Goal: Navigation & Orientation: Find specific page/section

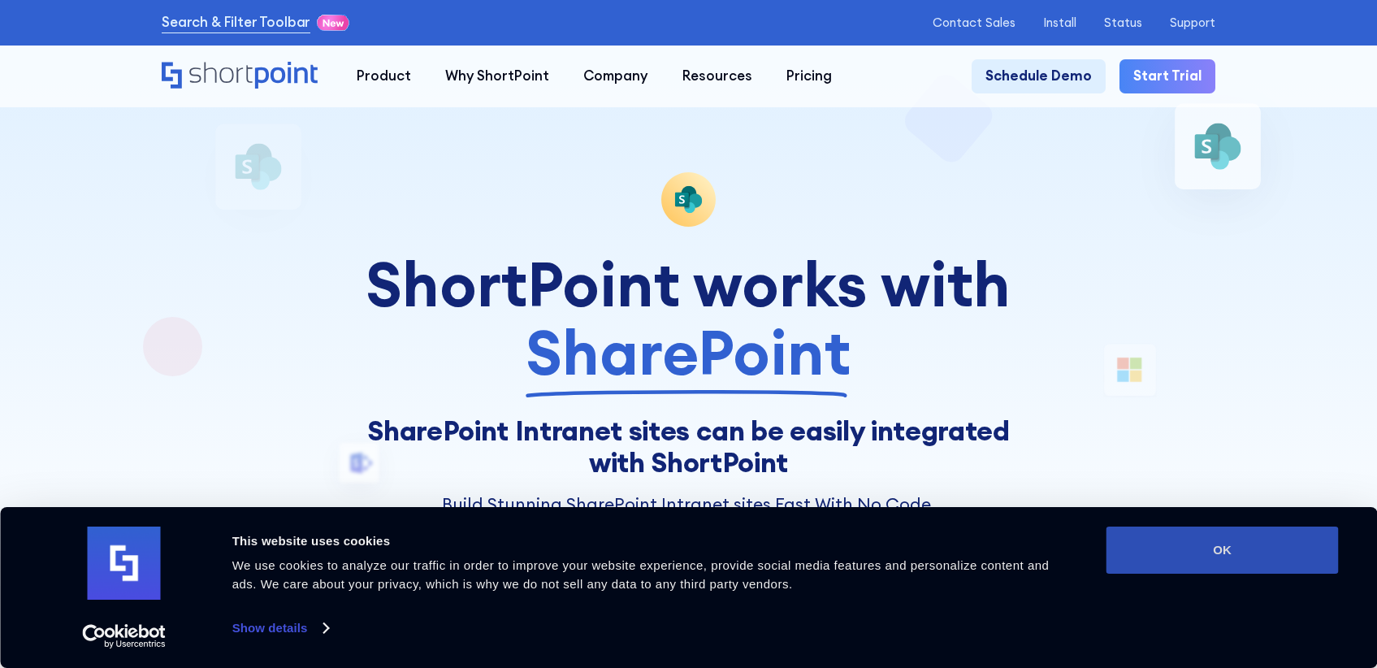
click at [1148, 553] on button "OK" at bounding box center [1222, 549] width 232 height 47
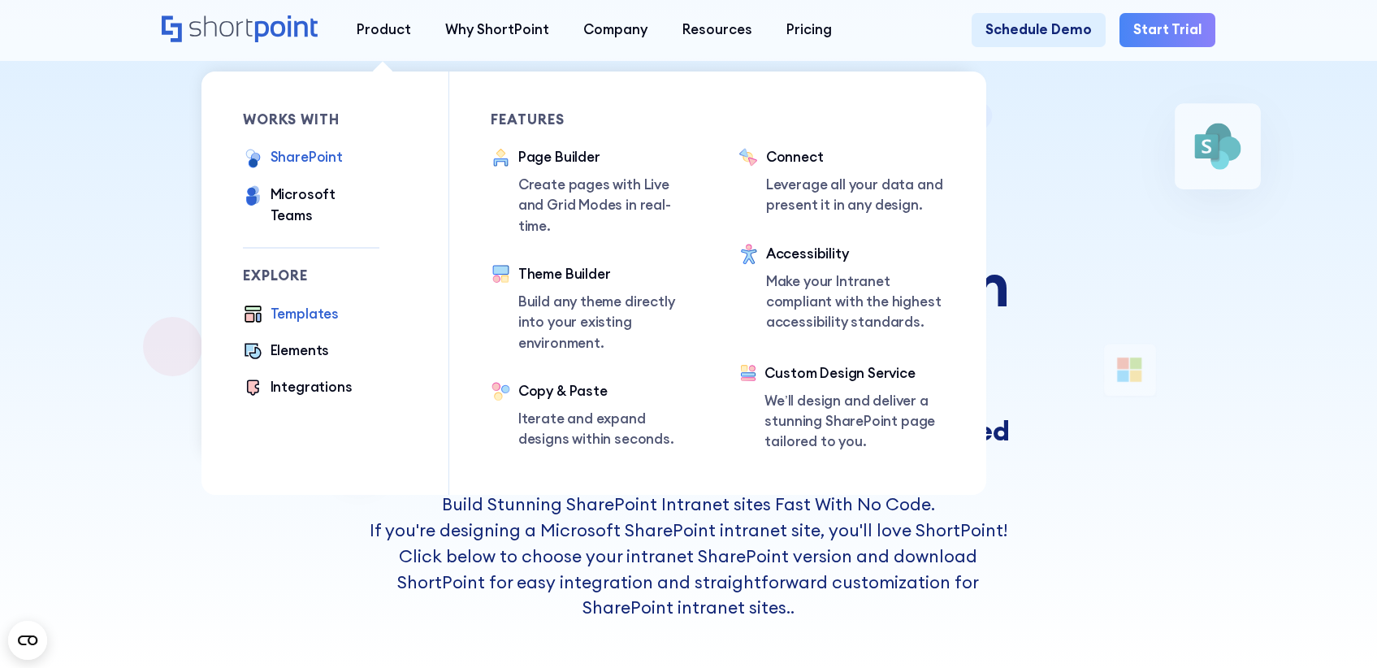
click at [305, 304] on div "Templates" at bounding box center [304, 314] width 68 height 20
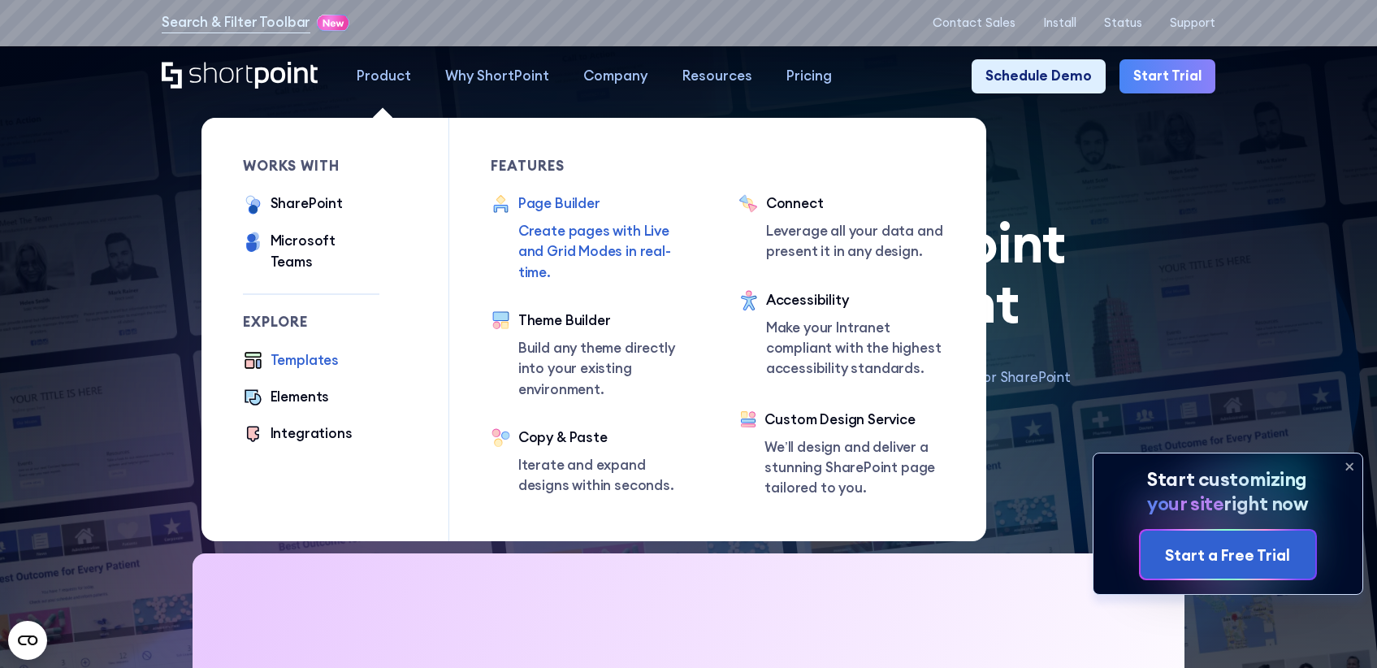
click at [592, 211] on div "Page Builder" at bounding box center [607, 203] width 179 height 20
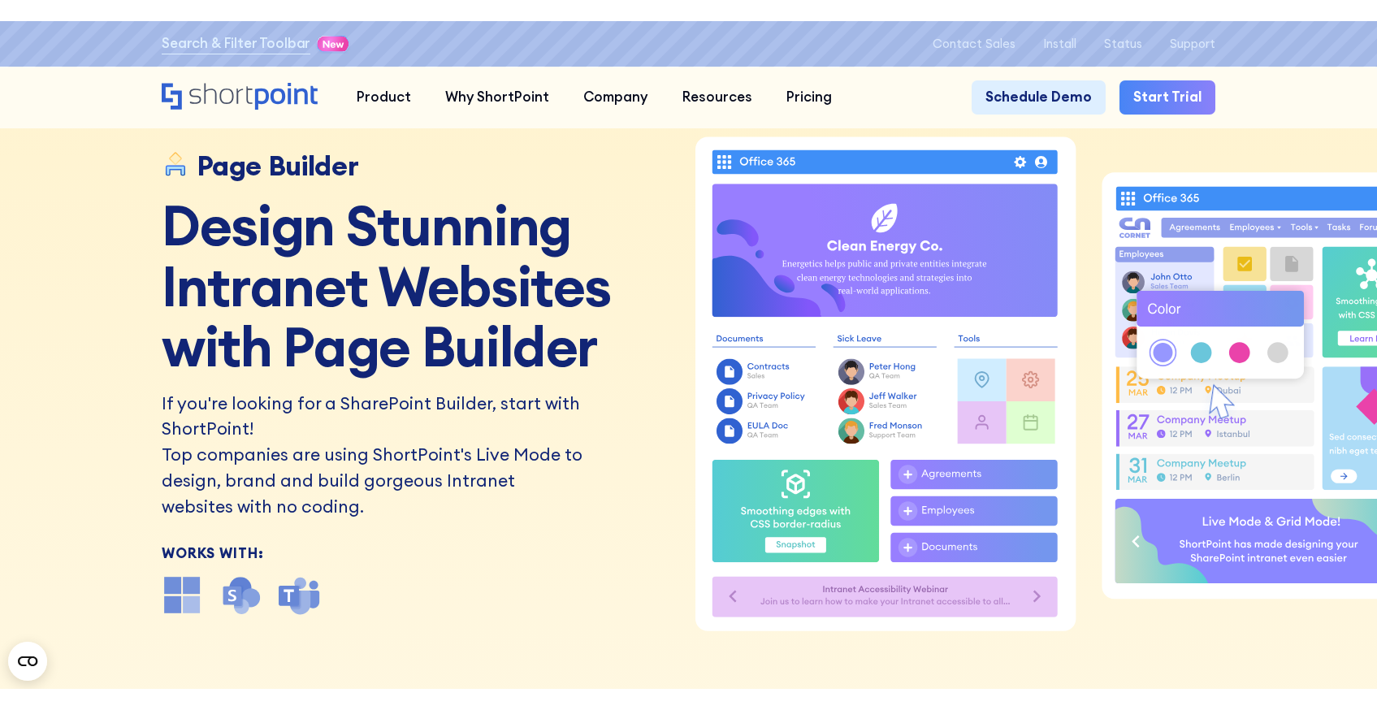
scroll to position [3, 0]
